Goal: Information Seeking & Learning: Understand process/instructions

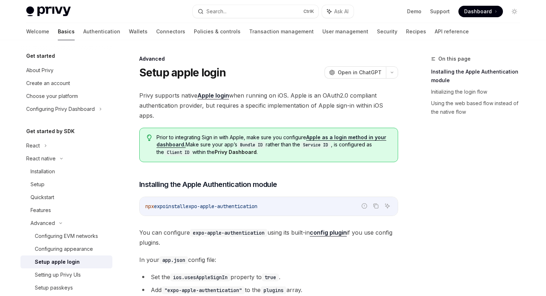
scroll to position [216, 0]
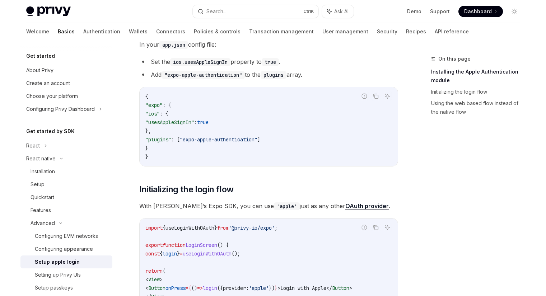
drag, startPoint x: 0, startPoint y: 0, endPoint x: 230, endPoint y: 102, distance: 252.0
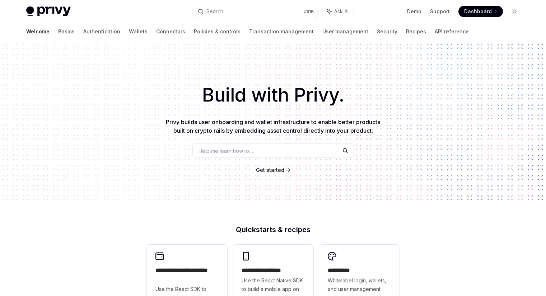
type textarea "*"
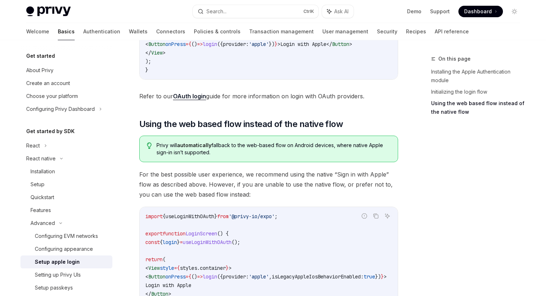
scroll to position [605, 0]
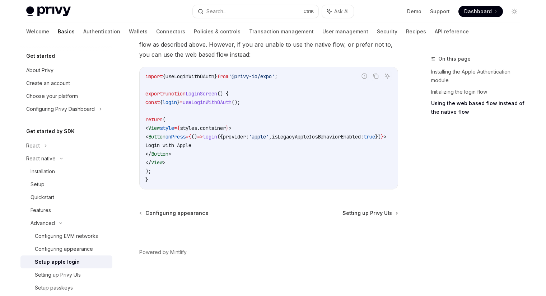
drag, startPoint x: 283, startPoint y: 87, endPoint x: 272, endPoint y: 92, distance: 11.9
